Goal: Check status: Check status

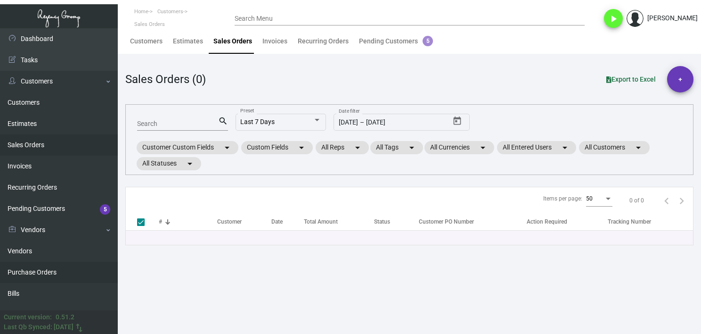
click at [34, 278] on link "Purchase Orders" at bounding box center [59, 272] width 118 height 21
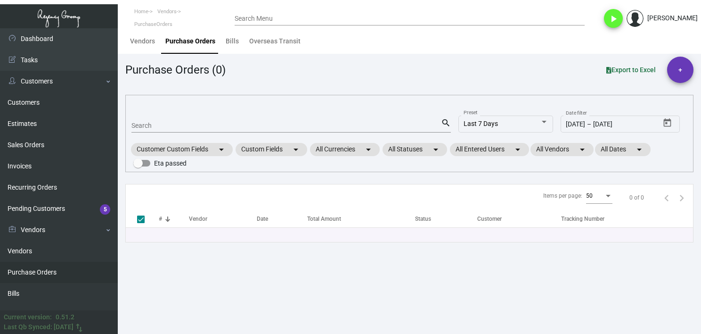
click at [156, 128] on input "Search" at bounding box center [286, 126] width 310 height 8
paste input "107407"
type input "107407"
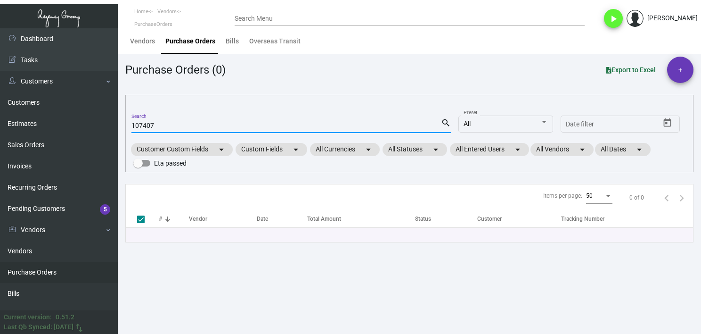
checkbox input "false"
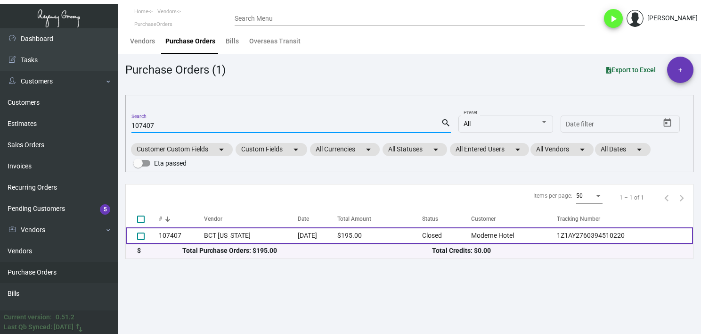
click at [212, 232] on td "BCT [US_STATE]" at bounding box center [250, 235] width 93 height 16
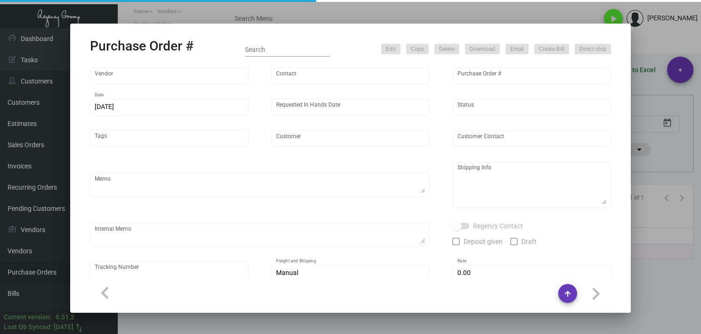
type input "BCT [US_STATE]"
type input "[PERSON_NAME]"
type input "107407"
type input "[DATE]"
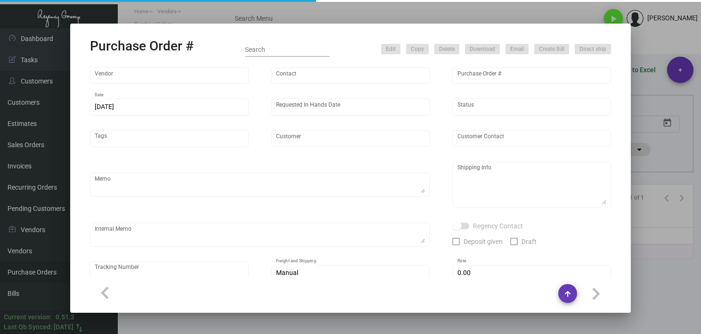
type input "Moderne Hotel"
type input "[PERSON_NAME]"
type textarea ""Please send proof for approval to [EMAIL_ADDRESS][DOMAIN_NAME] with me cc'd. *…"
type textarea "Moderne Hotel - [PERSON_NAME][GEOGRAPHIC_DATA][STREET_ADDRESS][US_STATE]"
type textarea "Vendor shipped to [GEOGRAPHIC_DATA] Cost $11.30. By Desean [DATE]."
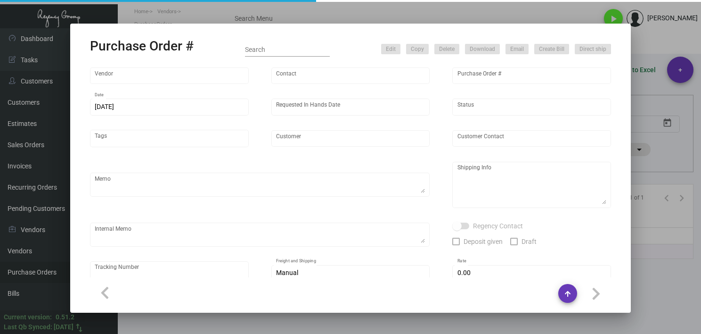
type textarea "1Z1AY2760394510220"
type input "$ 0.00"
type input "United States Dollar $"
